Goal: Information Seeking & Learning: Learn about a topic

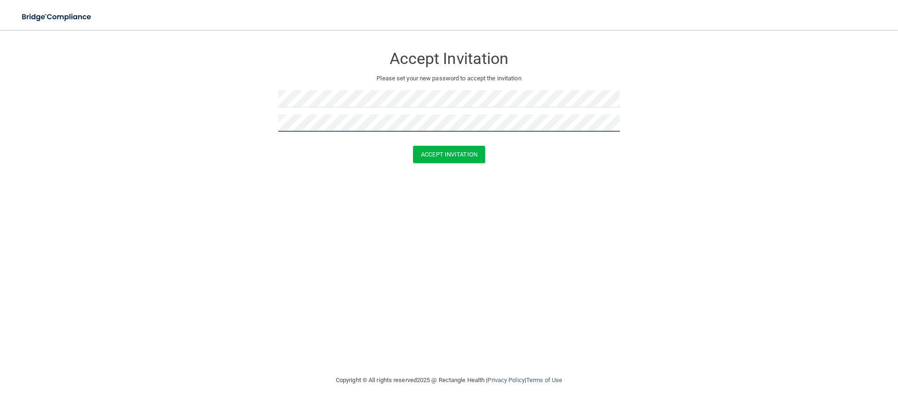
click at [413, 146] on button "Accept Invitation" at bounding box center [449, 154] width 72 height 17
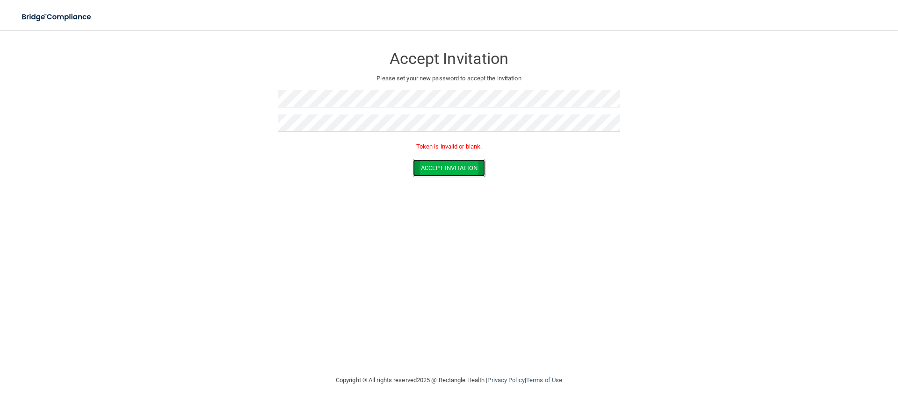
click at [449, 168] on button "Accept Invitation" at bounding box center [449, 167] width 72 height 17
click at [446, 171] on button "Accept Invitation" at bounding box center [449, 167] width 72 height 17
click at [451, 172] on button "Accept Invitation" at bounding box center [449, 167] width 72 height 17
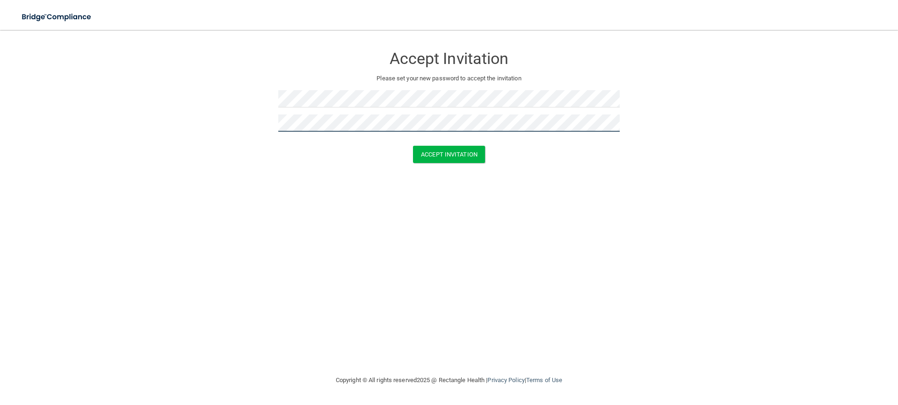
click at [413, 146] on button "Accept Invitation" at bounding box center [449, 154] width 72 height 17
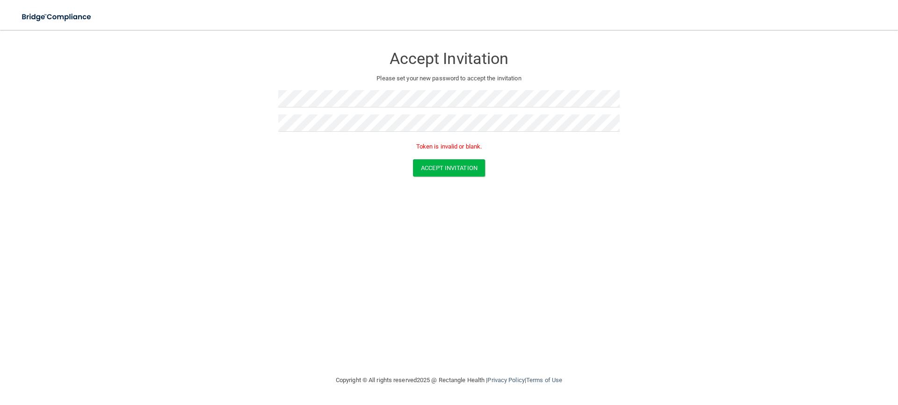
click at [448, 156] on div "Token is invalid or blank." at bounding box center [448, 149] width 341 height 21
click at [447, 159] on form "Accept Invitation Please set your new password to accept the invitation Token i…" at bounding box center [449, 113] width 860 height 149
click at [446, 163] on button "Accept Invitation" at bounding box center [449, 167] width 72 height 17
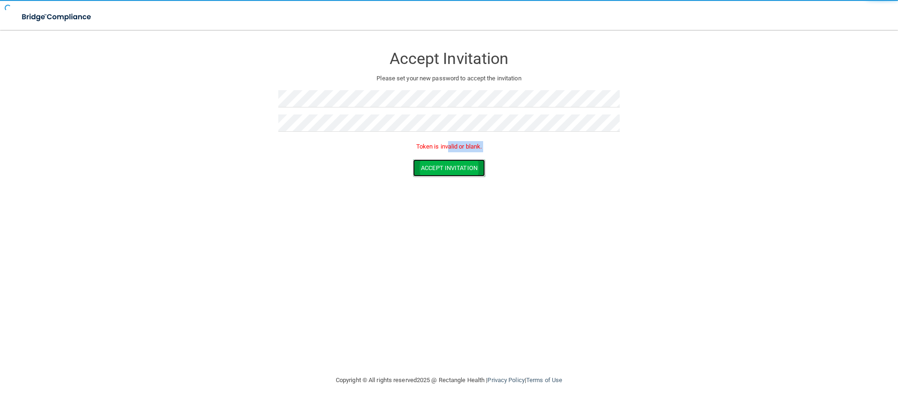
click at [446, 163] on button "Accept Invitation" at bounding box center [449, 167] width 72 height 17
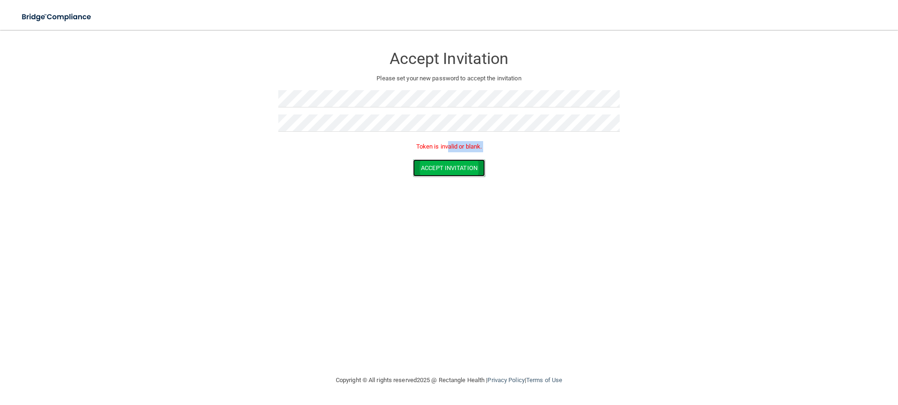
click at [444, 169] on button "Accept Invitation" at bounding box center [449, 167] width 72 height 17
click at [470, 172] on button "Accept Invitation" at bounding box center [449, 167] width 72 height 17
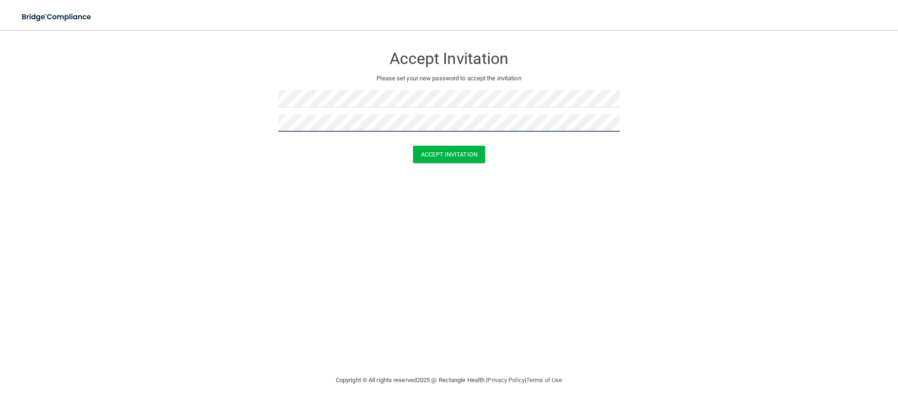
click at [413, 146] on button "Accept Invitation" at bounding box center [449, 154] width 72 height 17
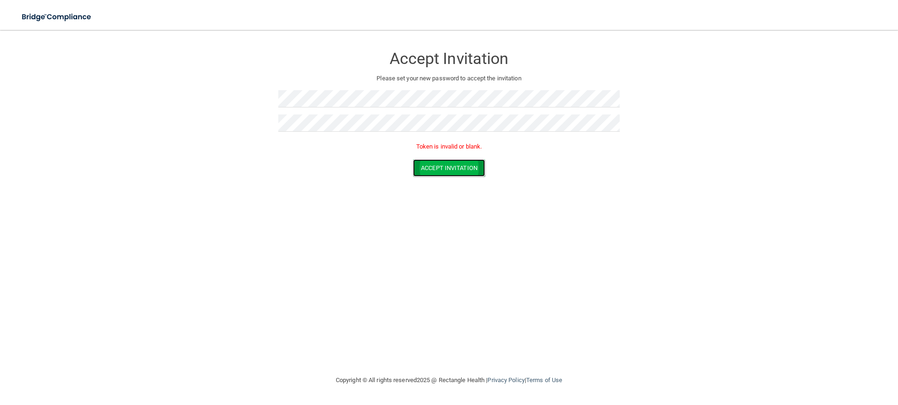
click at [446, 171] on button "Accept Invitation" at bounding box center [449, 167] width 72 height 17
click at [457, 173] on button "Accept Invitation" at bounding box center [449, 167] width 72 height 17
click at [430, 154] on button "Accept Invitation" at bounding box center [449, 154] width 72 height 17
click at [55, 16] on img at bounding box center [57, 16] width 86 height 19
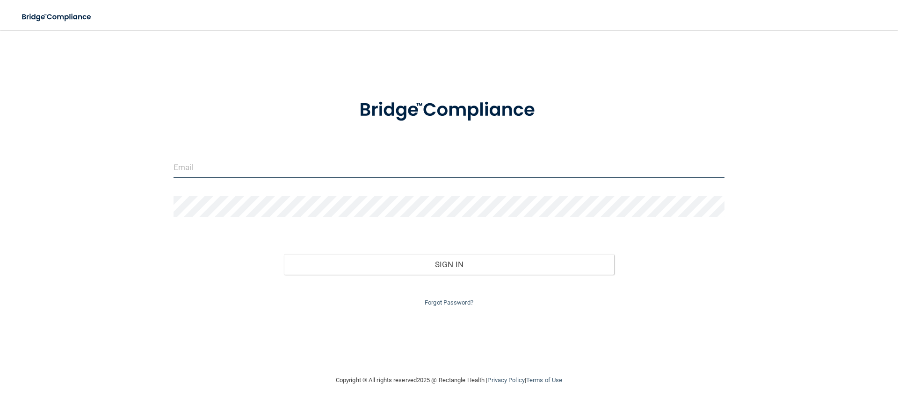
click at [238, 172] on input "email" at bounding box center [448, 167] width 551 height 21
type input "Ritalogan2000@yahoo.com"
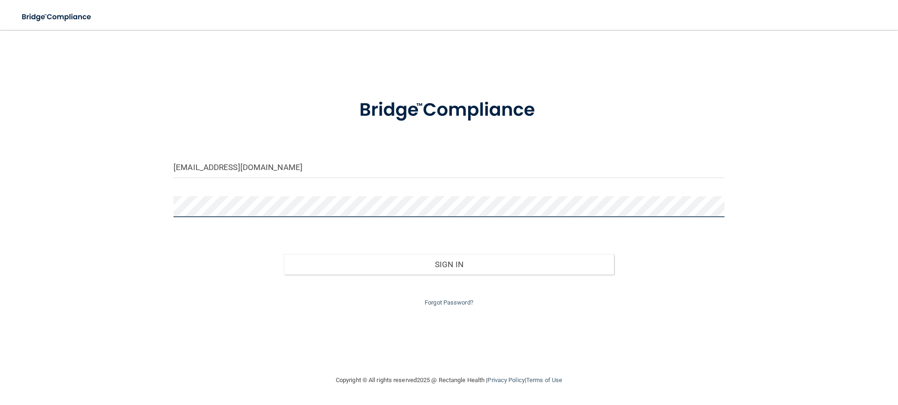
click at [284, 254] on button "Sign In" at bounding box center [449, 264] width 331 height 21
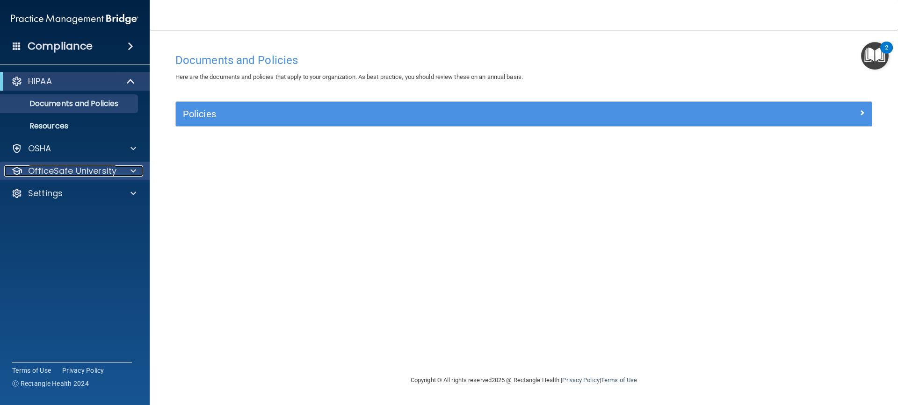
click at [65, 172] on p "OfficeSafe University" at bounding box center [72, 171] width 88 height 11
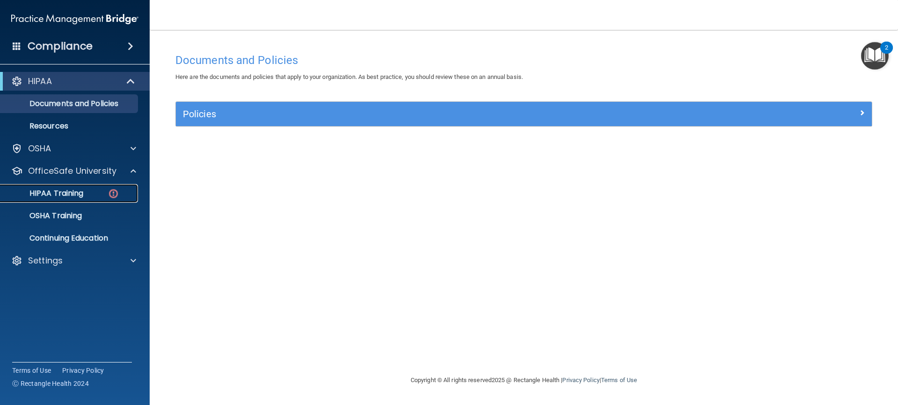
click at [54, 195] on p "HIPAA Training" at bounding box center [44, 193] width 77 height 9
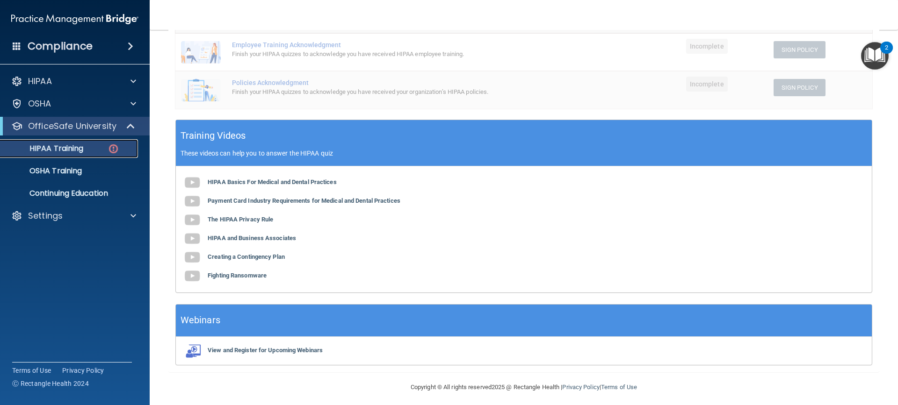
scroll to position [250, 0]
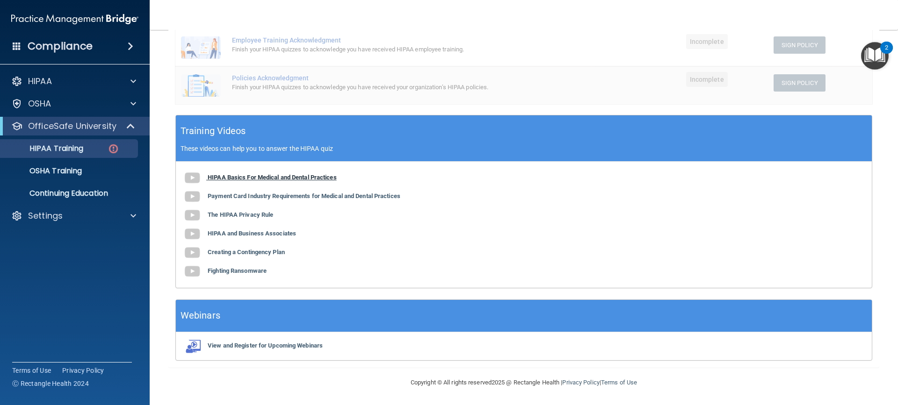
click at [210, 179] on b "HIPAA Basics For Medical and Dental Practices" at bounding box center [272, 177] width 129 height 7
click at [237, 195] on b "Payment Card Industry Requirements for Medical and Dental Practices" at bounding box center [304, 196] width 193 height 7
click at [238, 214] on b "The HIPAA Privacy Rule" at bounding box center [240, 214] width 65 height 7
click at [205, 236] on span at bounding box center [195, 233] width 25 height 7
click at [227, 253] on b "Creating a Contingency Plan" at bounding box center [246, 252] width 77 height 7
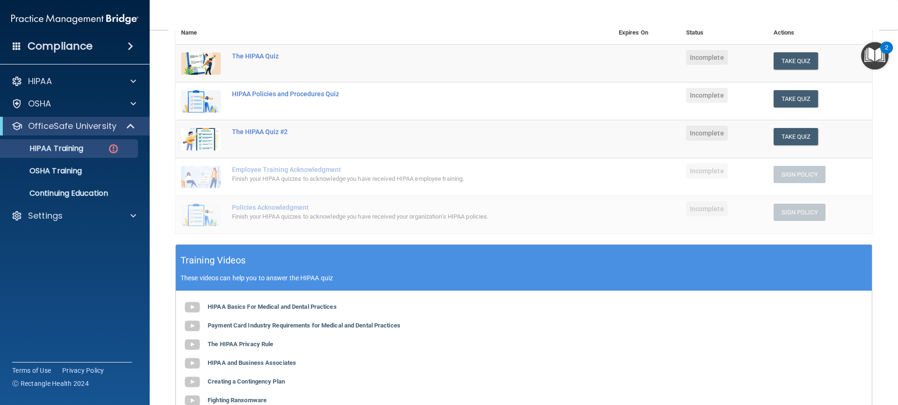
scroll to position [0, 0]
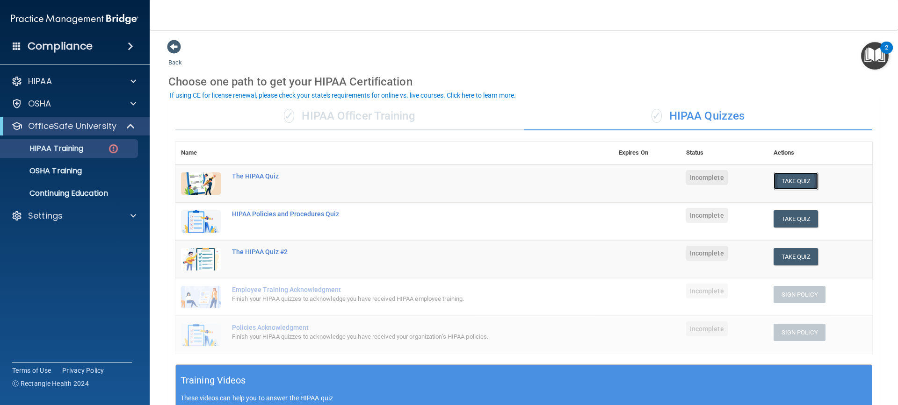
click at [776, 180] on button "Take Quiz" at bounding box center [795, 181] width 45 height 17
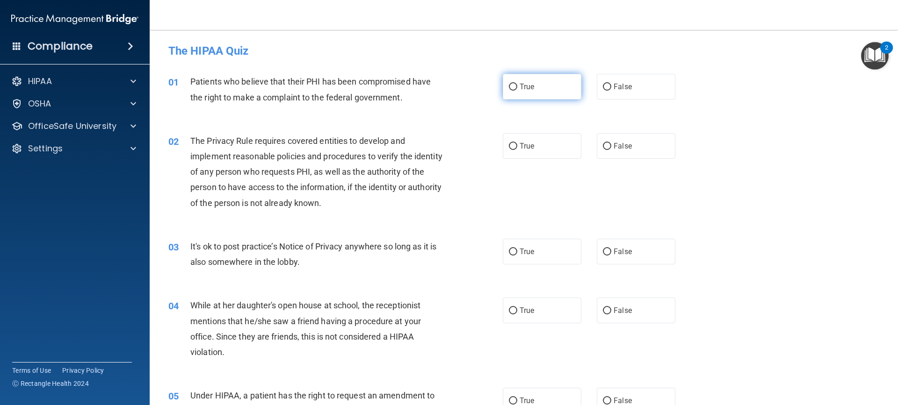
click at [512, 93] on label "True" at bounding box center [542, 87] width 79 height 26
click at [512, 91] on input "True" at bounding box center [513, 87] width 8 height 7
radio input "true"
click at [524, 259] on label "True" at bounding box center [542, 252] width 79 height 26
click at [517, 256] on input "True" at bounding box center [513, 252] width 8 height 7
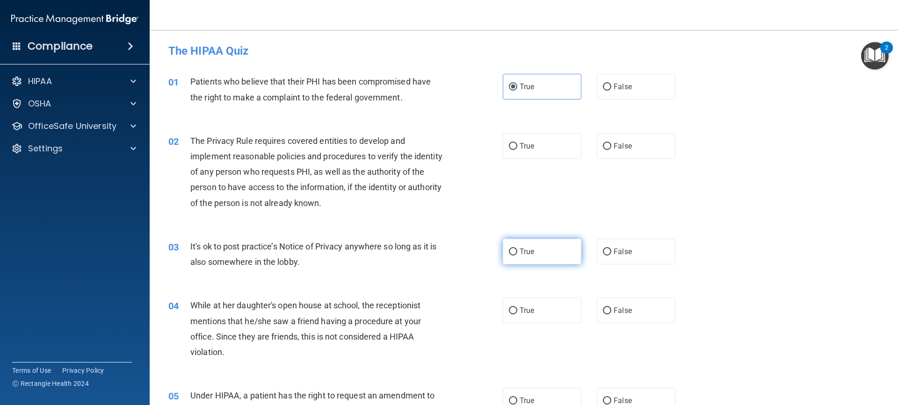
radio input "true"
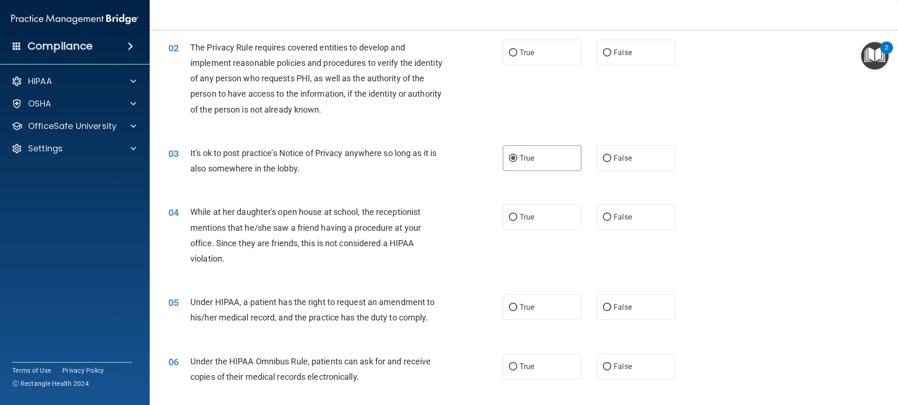
scroll to position [47, 0]
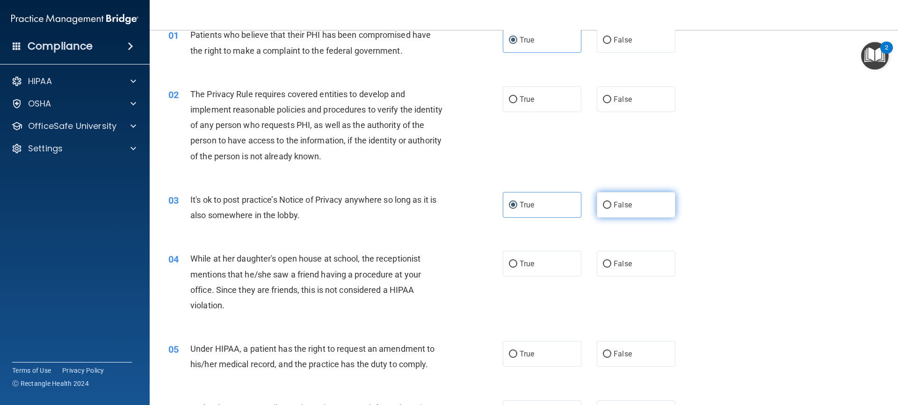
click at [597, 202] on label "False" at bounding box center [636, 205] width 79 height 26
click at [603, 202] on input "False" at bounding box center [607, 205] width 8 height 7
radio input "true"
radio input "false"
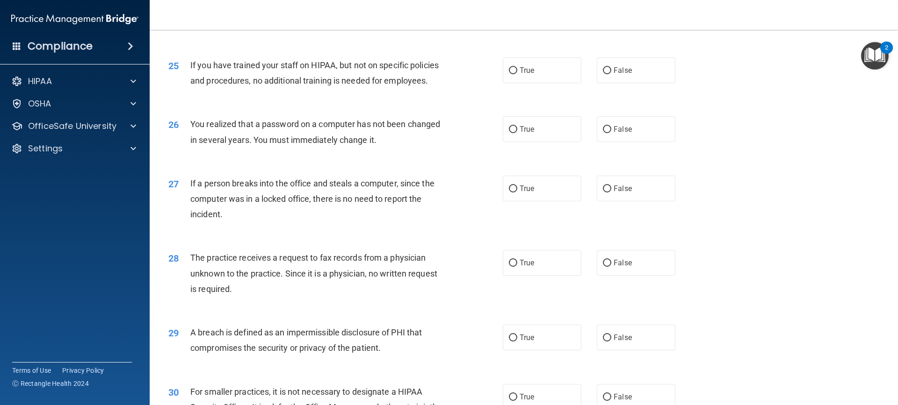
scroll to position [1808, 0]
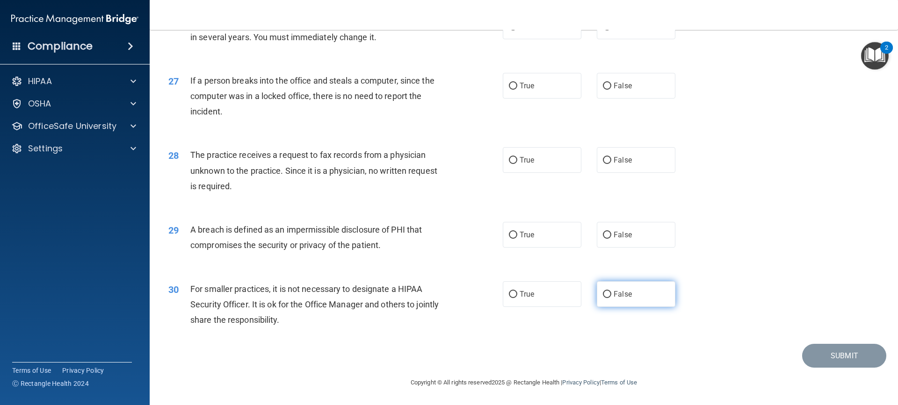
click at [632, 294] on label "False" at bounding box center [636, 294] width 79 height 26
click at [611, 294] on input "False" at bounding box center [607, 294] width 8 height 7
radio input "true"
click at [515, 227] on label "True" at bounding box center [542, 235] width 79 height 26
click at [515, 232] on input "True" at bounding box center [513, 235] width 8 height 7
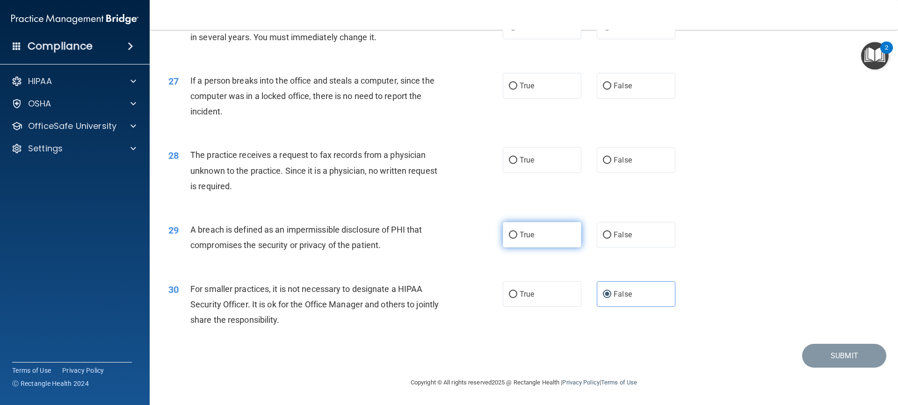
radio input "true"
click at [605, 159] on input "False" at bounding box center [607, 160] width 8 height 7
radio input "true"
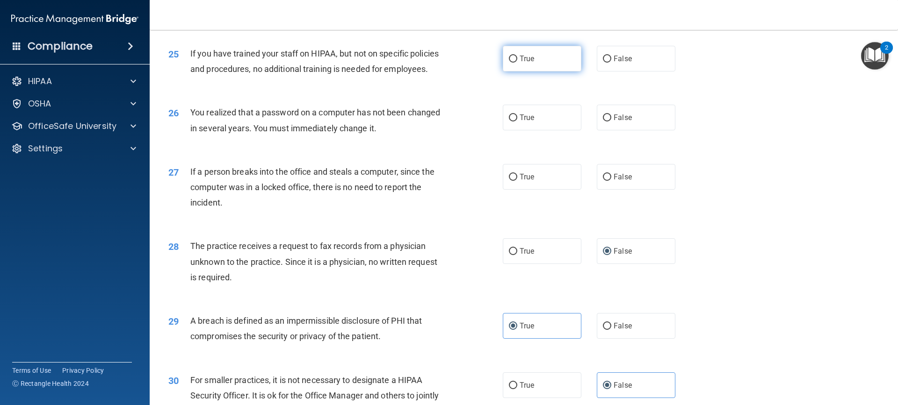
scroll to position [1667, 0]
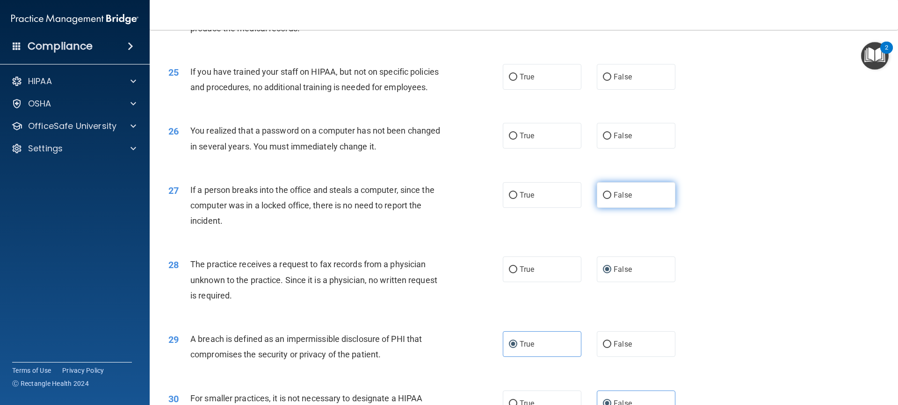
click at [603, 199] on input "False" at bounding box center [607, 195] width 8 height 7
radio input "true"
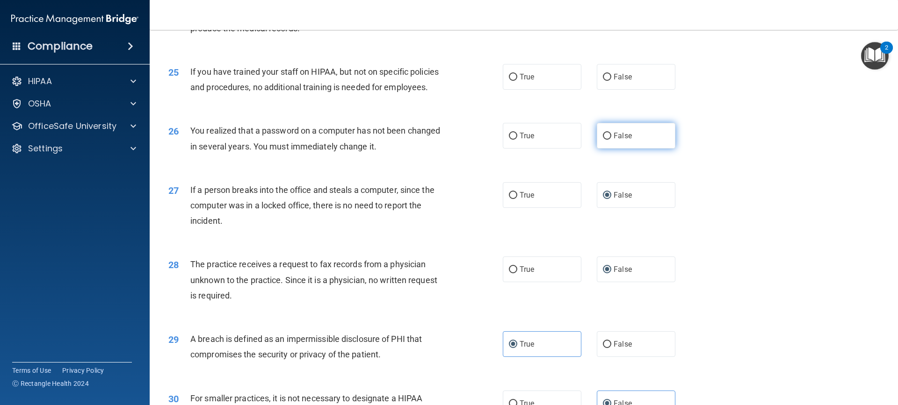
click at [597, 149] on label "False" at bounding box center [636, 136] width 79 height 26
click at [603, 140] on input "False" at bounding box center [607, 136] width 8 height 7
radio input "true"
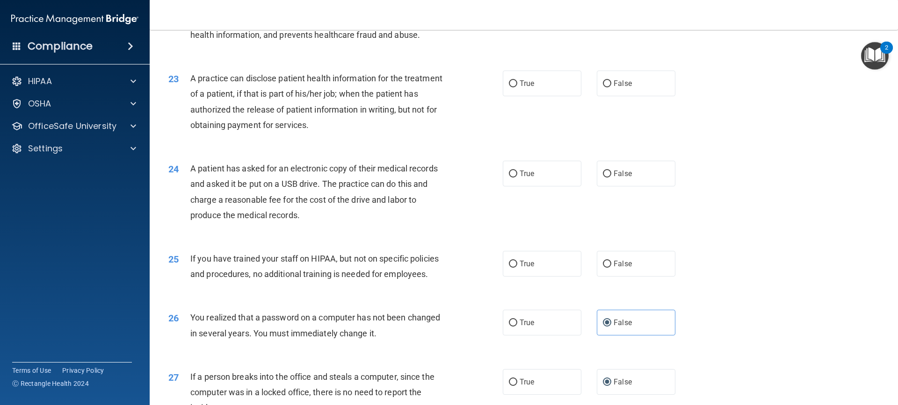
scroll to position [1527, 0]
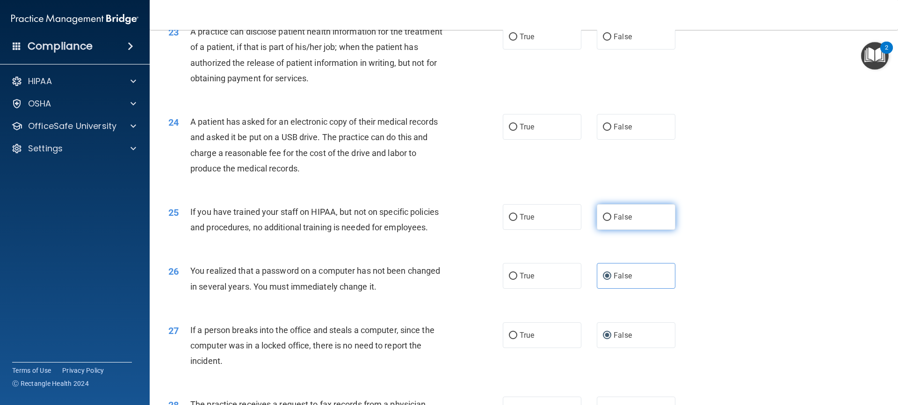
click at [599, 230] on label "False" at bounding box center [636, 217] width 79 height 26
click at [603, 221] on input "False" at bounding box center [607, 217] width 8 height 7
radio input "true"
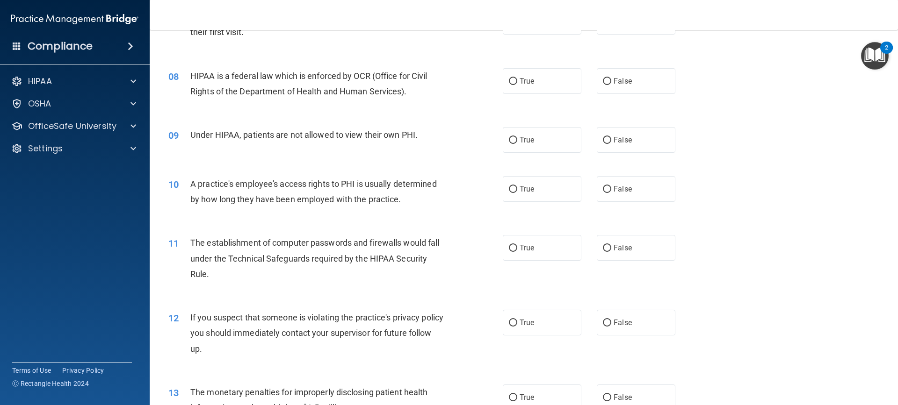
scroll to position [514, 0]
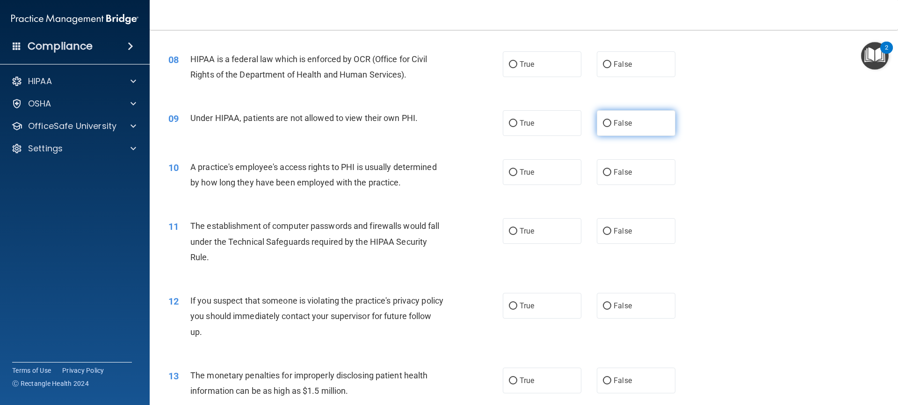
click at [647, 129] on label "False" at bounding box center [636, 123] width 79 height 26
click at [611, 127] on input "False" at bounding box center [607, 123] width 8 height 7
radio input "true"
drag, startPoint x: 545, startPoint y: 236, endPoint x: 532, endPoint y: 232, distance: 13.8
click at [544, 236] on label "True" at bounding box center [542, 231] width 79 height 26
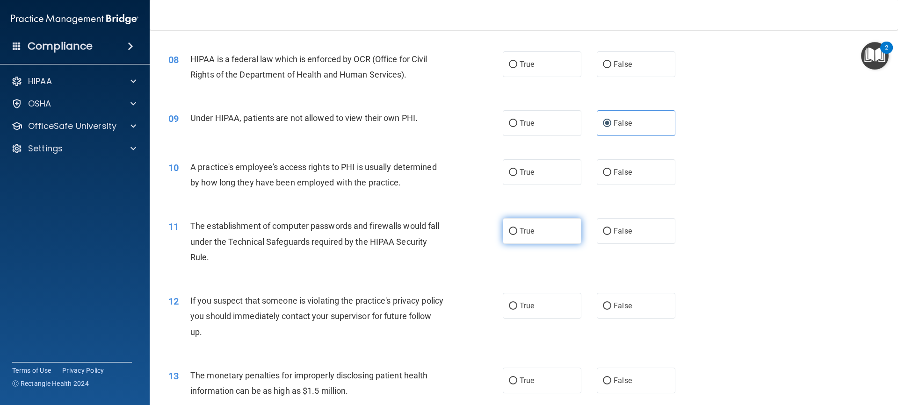
click at [517, 235] on input "True" at bounding box center [513, 231] width 8 height 7
radio input "true"
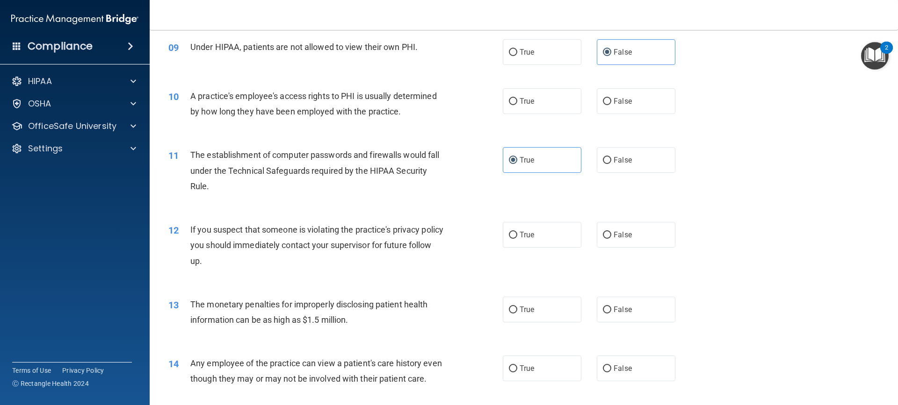
scroll to position [655, 0]
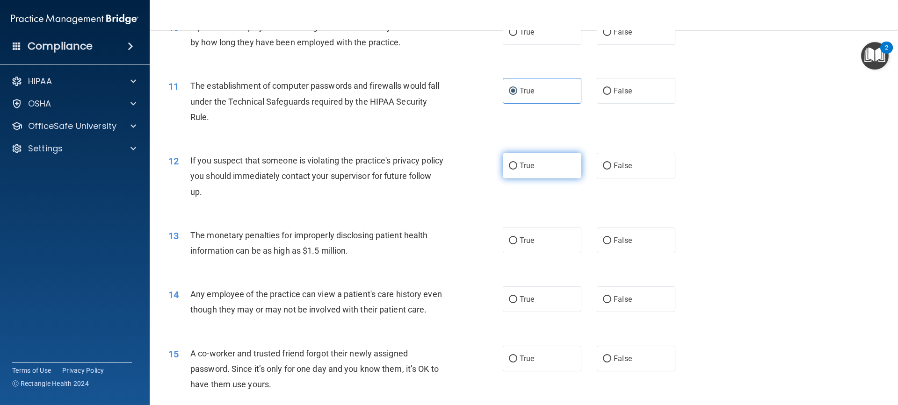
click at [520, 166] on span "True" at bounding box center [526, 165] width 14 height 9
click at [517, 166] on input "True" at bounding box center [513, 166] width 8 height 7
radio input "true"
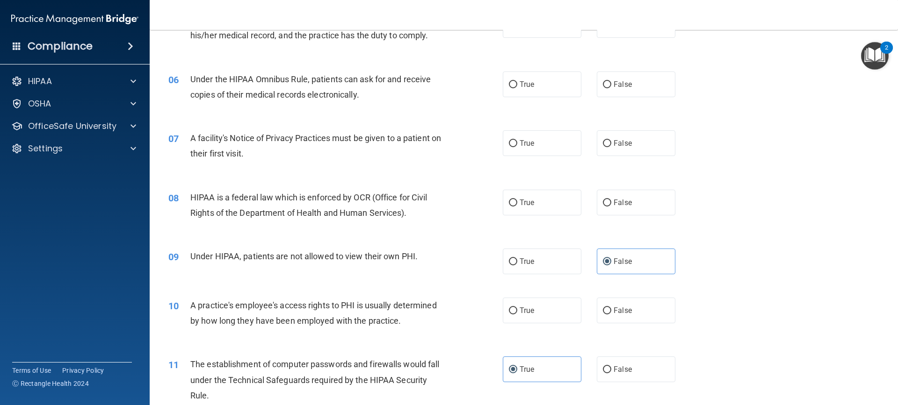
scroll to position [374, 0]
click at [642, 317] on label "False" at bounding box center [636, 313] width 79 height 26
click at [611, 317] on input "False" at bounding box center [607, 313] width 8 height 7
radio input "true"
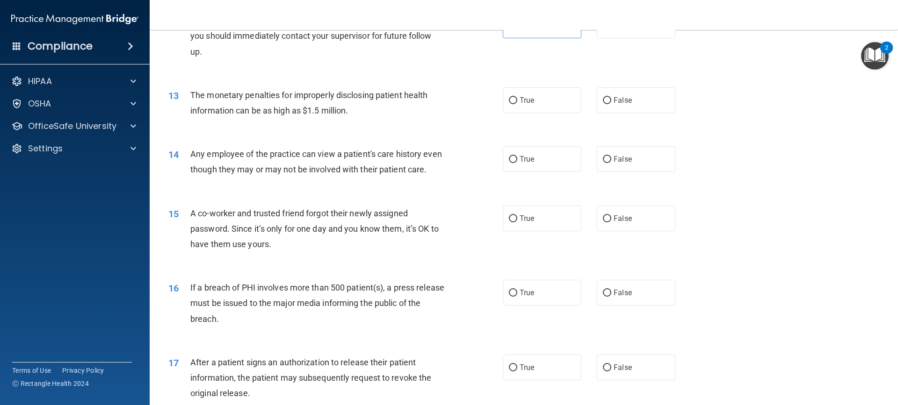
scroll to position [842, 0]
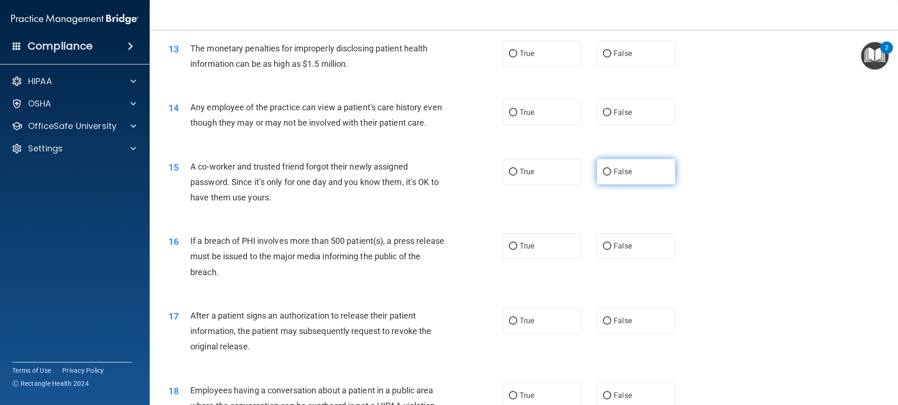
click at [634, 185] on label "False" at bounding box center [636, 172] width 79 height 26
click at [611, 176] on input "False" at bounding box center [607, 172] width 8 height 7
radio input "true"
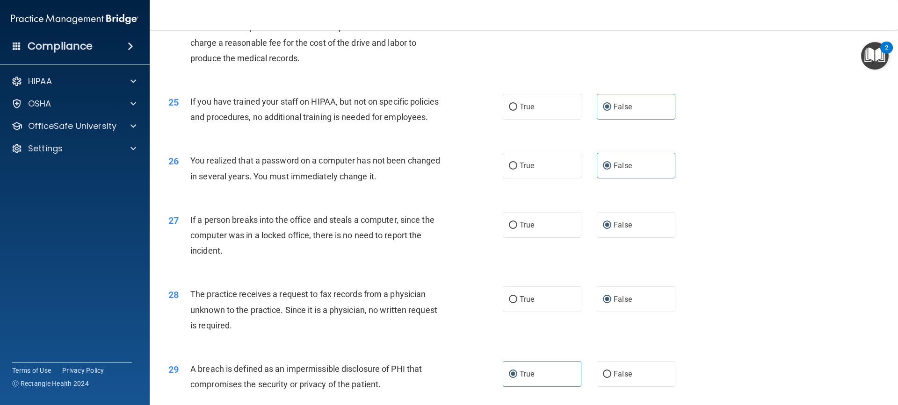
scroll to position [1621, 0]
